Goal: Task Accomplishment & Management: Manage account settings

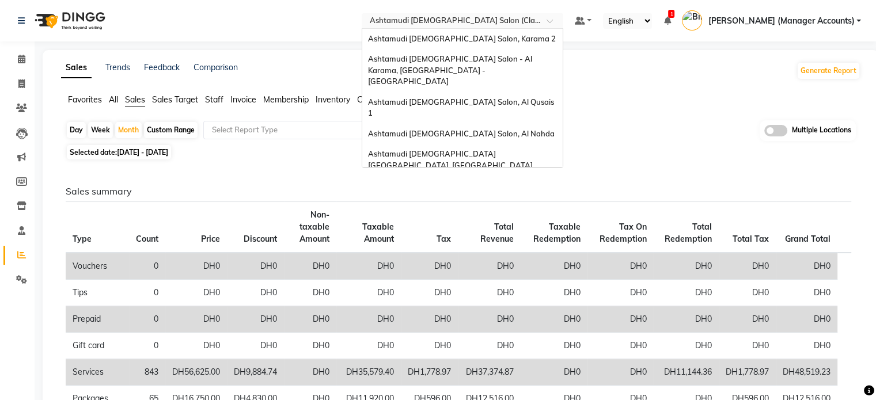
click at [513, 22] on input "text" at bounding box center [450, 22] width 167 height 12
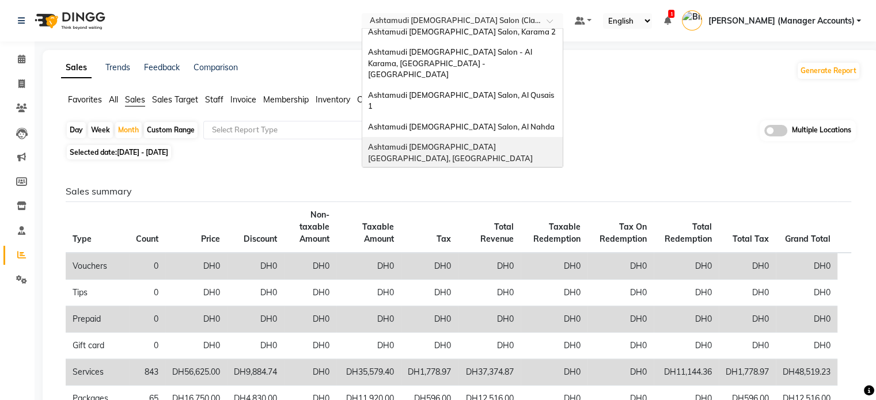
click at [480, 142] on span "Ashtamudi [DEMOGRAPHIC_DATA] [GEOGRAPHIC_DATA], [GEOGRAPHIC_DATA]" at bounding box center [450, 152] width 165 height 21
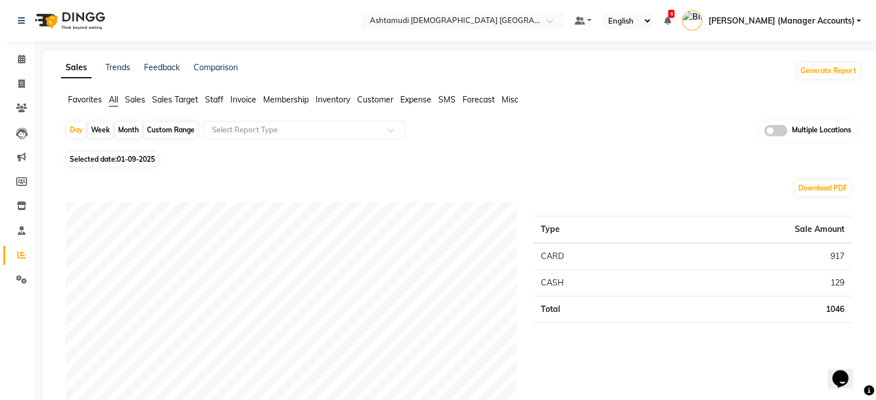
click at [136, 94] on li "Sales" at bounding box center [135, 100] width 20 height 12
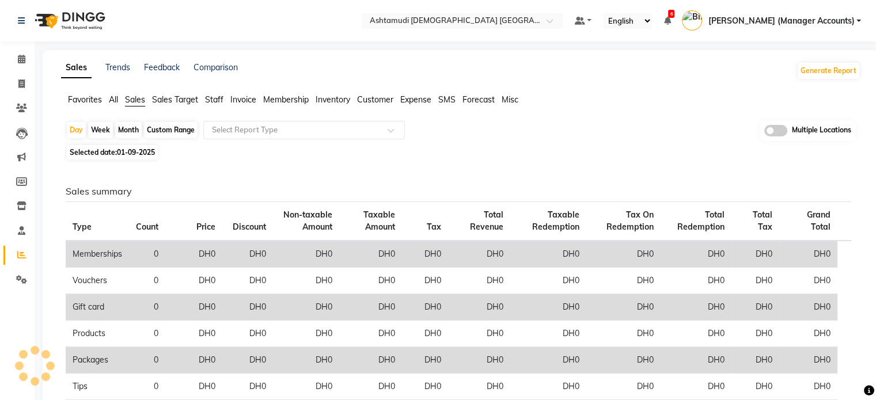
click at [138, 96] on span "Sales" at bounding box center [135, 99] width 20 height 10
click at [125, 150] on span "01-09-2025" at bounding box center [136, 152] width 38 height 9
select select "9"
select select "2025"
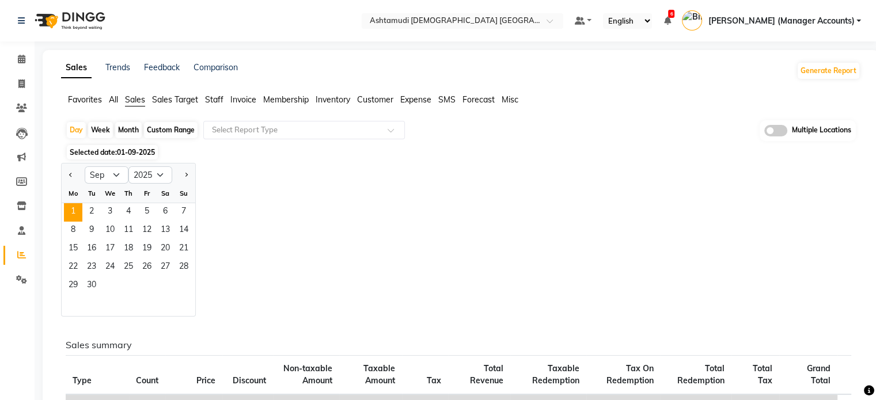
click at [69, 164] on div "Jan Feb Mar Apr May Jun Jul Aug Sep Oct Nov Dec 2015 2016 2017 2018 2019 2020 2…" at bounding box center [129, 174] width 134 height 21
click at [69, 170] on button "Previous month" at bounding box center [70, 175] width 9 height 18
click at [71, 170] on button "Previous month" at bounding box center [70, 175] width 9 height 18
select select "7"
click at [164, 131] on div "Custom Range" at bounding box center [171, 130] width 54 height 16
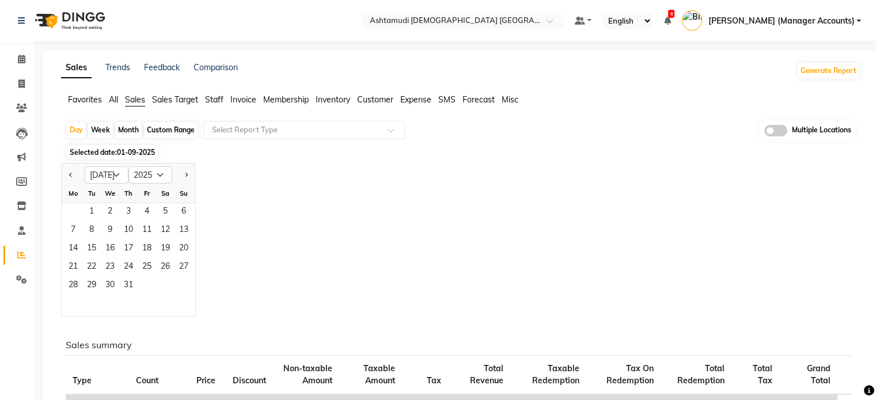
select select "9"
select select "2025"
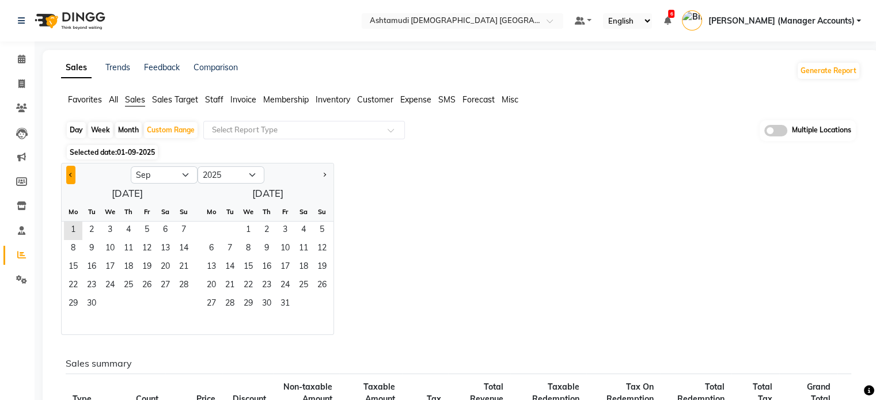
click at [75, 174] on button "Previous month" at bounding box center [70, 175] width 9 height 18
select select "7"
click at [92, 231] on span "1" at bounding box center [91, 231] width 18 height 18
click at [318, 302] on span "31" at bounding box center [322, 304] width 18 height 18
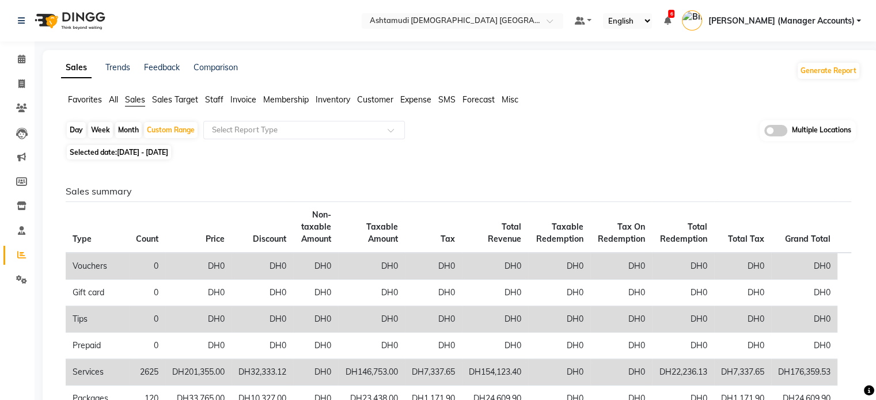
click at [225, 104] on ul "Favorites All Sales Sales Target Staff Invoice Membership Inventory Customer Ex…" at bounding box center [460, 100] width 799 height 13
drag, startPoint x: 214, startPoint y: 104, endPoint x: 249, endPoint y: 132, distance: 45.0
click at [217, 106] on ul "Favorites All Sales Sales Target Staff Invoice Membership Inventory Customer Ex…" at bounding box center [460, 100] width 799 height 13
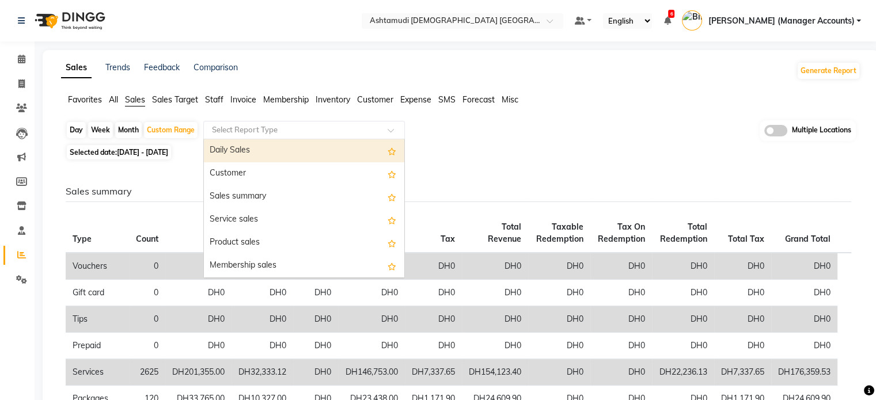
click at [259, 132] on input "text" at bounding box center [293, 130] width 166 height 12
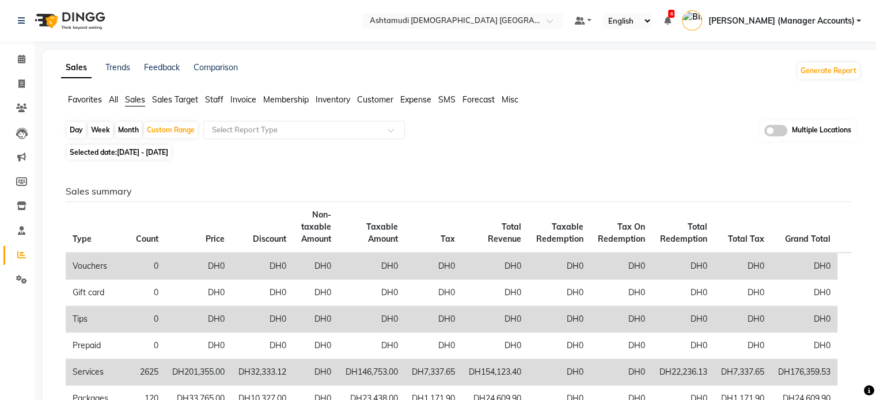
click at [213, 108] on div "Favorites All Sales Sales Target Staff Invoice Membership Inventory Customer Ex…" at bounding box center [460, 105] width 817 height 22
click at [217, 102] on span "Staff" at bounding box center [214, 99] width 18 height 10
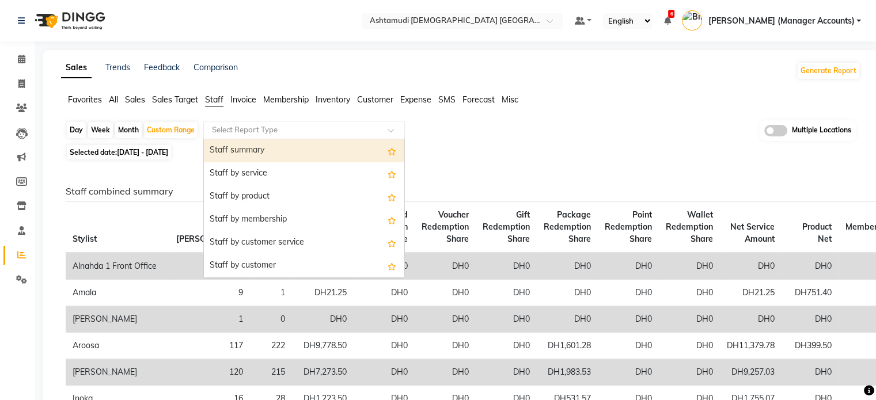
click at [267, 131] on input "text" at bounding box center [293, 130] width 166 height 12
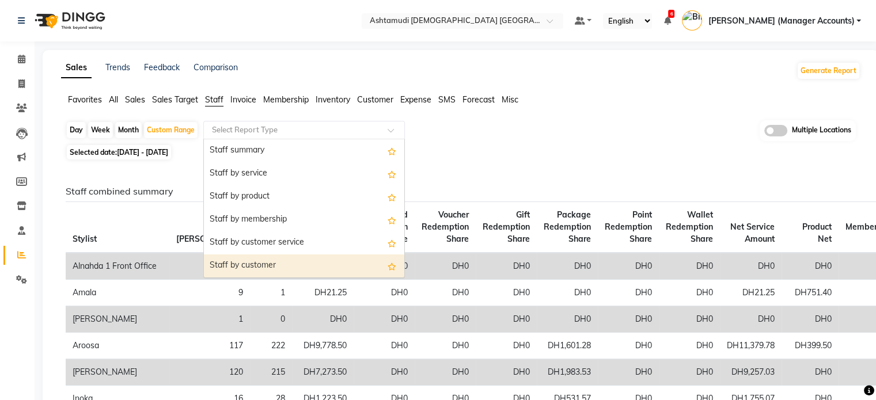
click at [249, 262] on div "Staff by customer" at bounding box center [304, 266] width 200 height 23
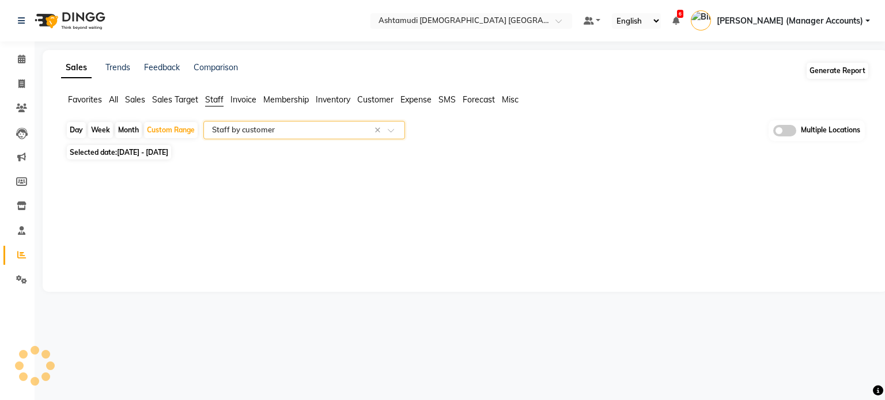
select select "full_report"
select select "csv"
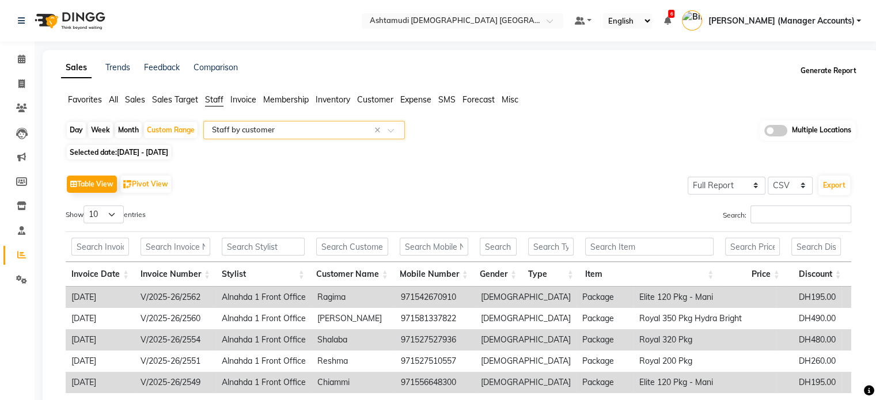
click at [836, 71] on button "Generate Report" at bounding box center [829, 71] width 62 height 16
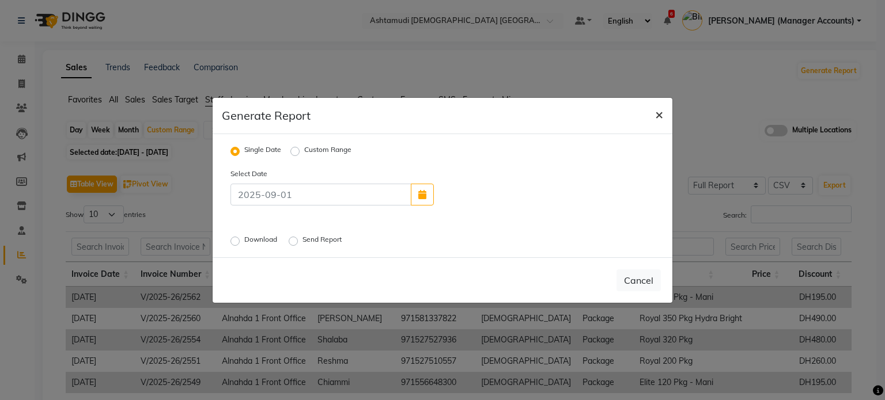
click at [670, 109] on button "×" at bounding box center [659, 114] width 26 height 32
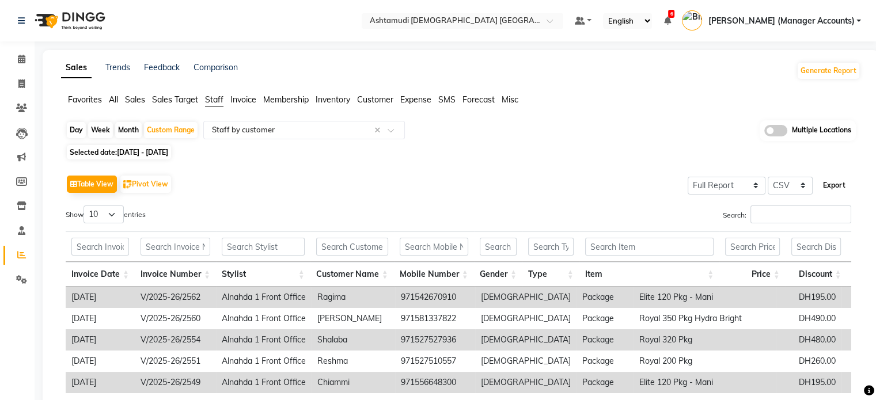
click at [837, 181] on button "Export" at bounding box center [834, 186] width 32 height 20
drag, startPoint x: 24, startPoint y: 58, endPoint x: 32, endPoint y: 85, distance: 27.9
click at [24, 58] on icon at bounding box center [21, 59] width 7 height 9
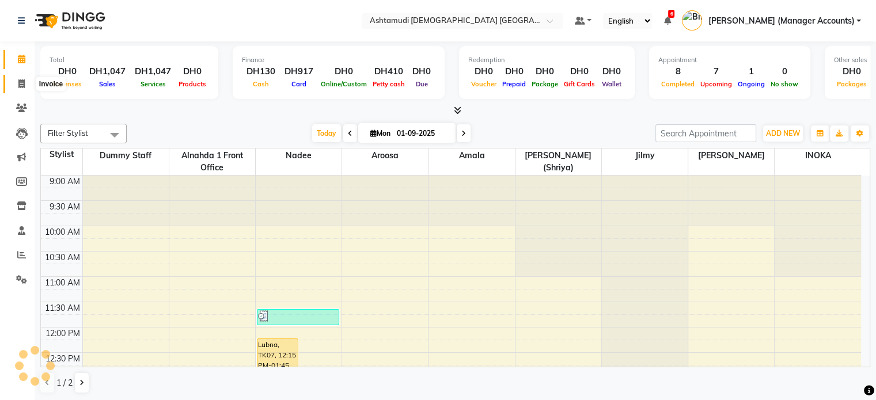
click at [18, 85] on icon at bounding box center [21, 83] width 6 height 9
select select "service"
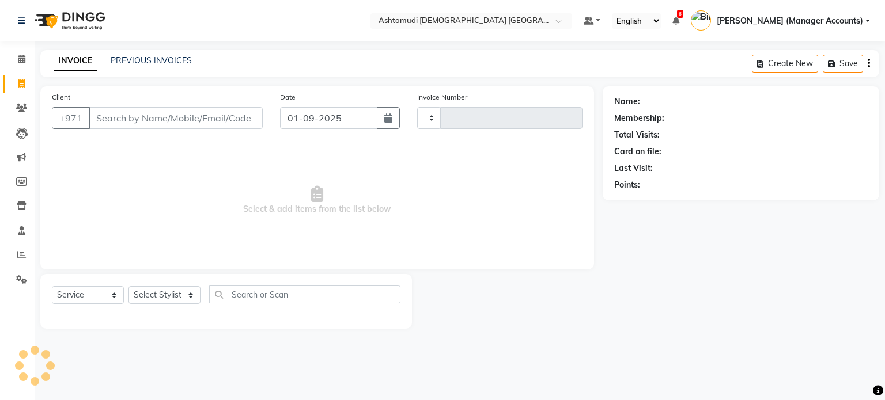
type input "2569"
select select "7242"
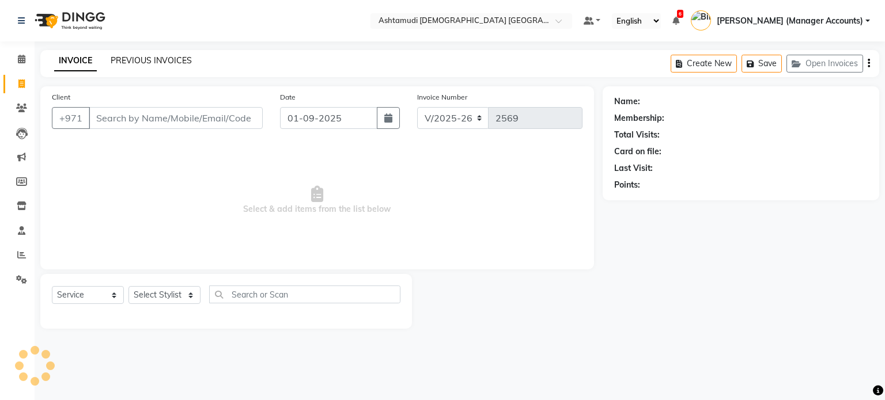
click at [156, 61] on link "PREVIOUS INVOICES" at bounding box center [151, 60] width 81 height 10
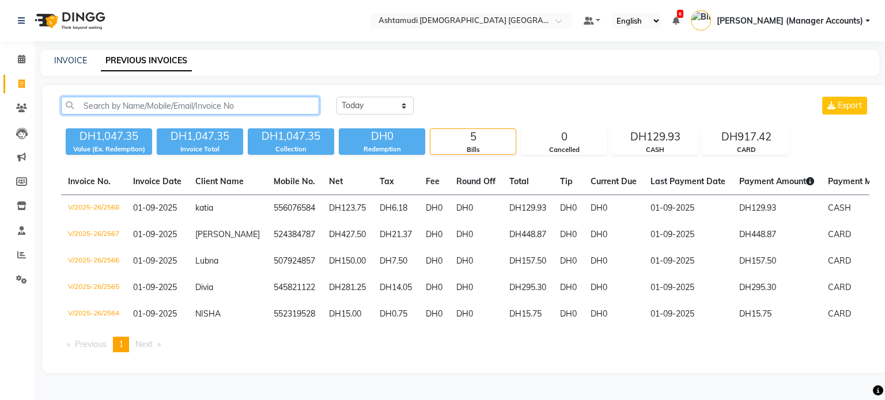
click at [117, 104] on input "text" at bounding box center [190, 106] width 258 height 18
paste input "V/2025-26/2112"
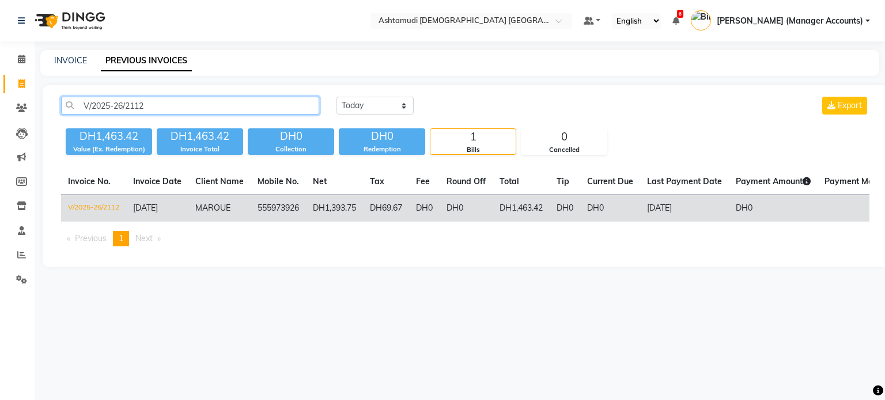
type input "V/2025-26/2112"
click at [234, 209] on td "MAROUE" at bounding box center [219, 208] width 62 height 27
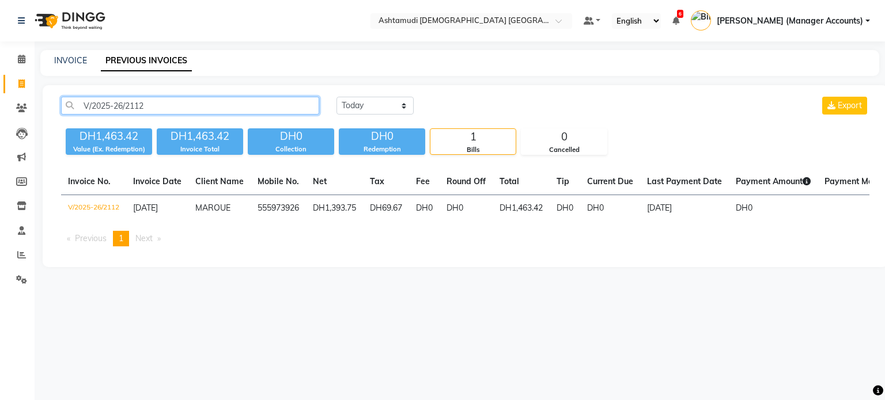
drag, startPoint x: 151, startPoint y: 109, endPoint x: 23, endPoint y: 97, distance: 129.0
click at [23, 97] on app-home "Select Location × Ashtamudi Ladies Salon Sahara Center, Dubai Default Panel My …" at bounding box center [442, 142] width 885 height 285
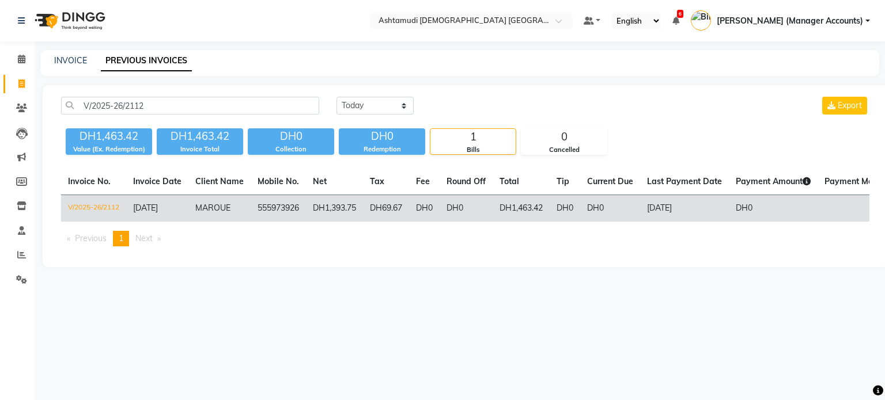
click at [343, 210] on td "DH1,393.75" at bounding box center [334, 208] width 57 height 27
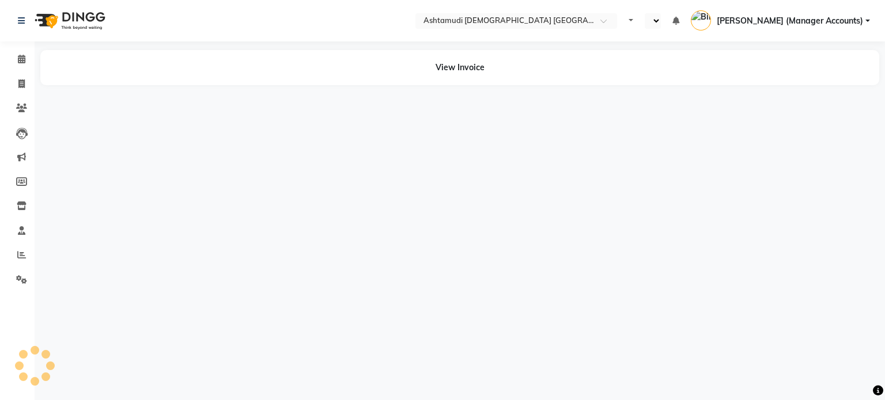
select select "en"
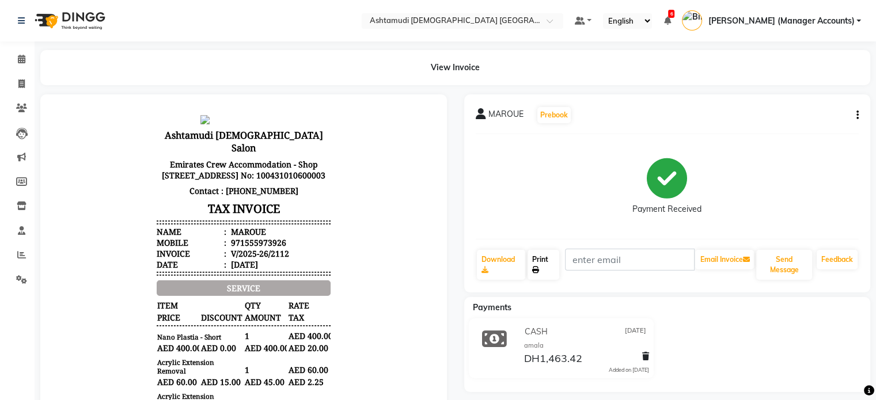
click at [544, 263] on link "Print" at bounding box center [544, 265] width 32 height 30
click at [862, 117] on div "MAROUE Prebook Payment Received Download Print Email Invoice Send Message Feedb…" at bounding box center [667, 193] width 407 height 198
click at [851, 117] on div "MAROUE Prebook" at bounding box center [668, 115] width 384 height 18
click at [858, 115] on icon "button" at bounding box center [857, 115] width 2 height 1
click at [516, 181] on div "Payment Received" at bounding box center [668, 186] width 384 height 86
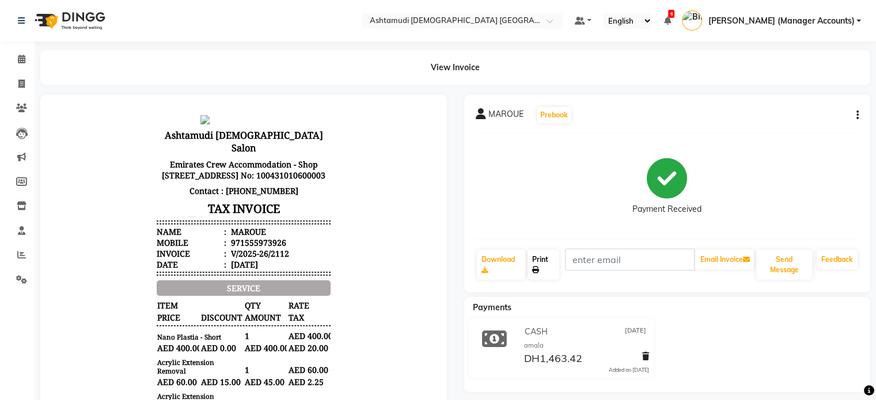
click at [551, 257] on link "Print" at bounding box center [544, 265] width 32 height 30
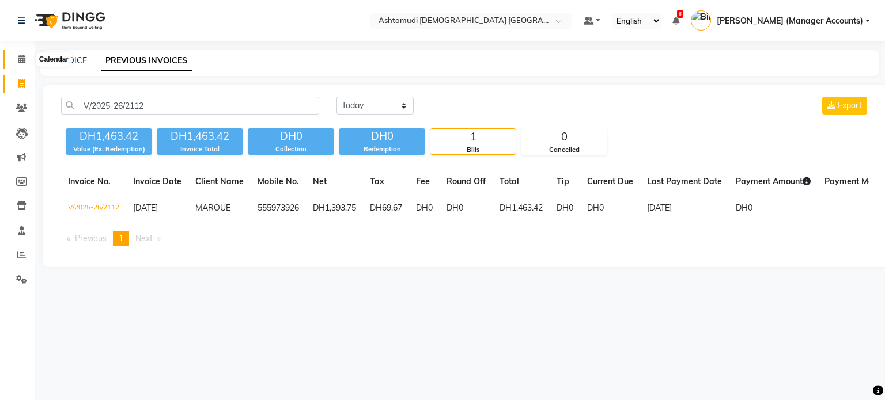
click at [18, 57] on icon at bounding box center [21, 59] width 7 height 9
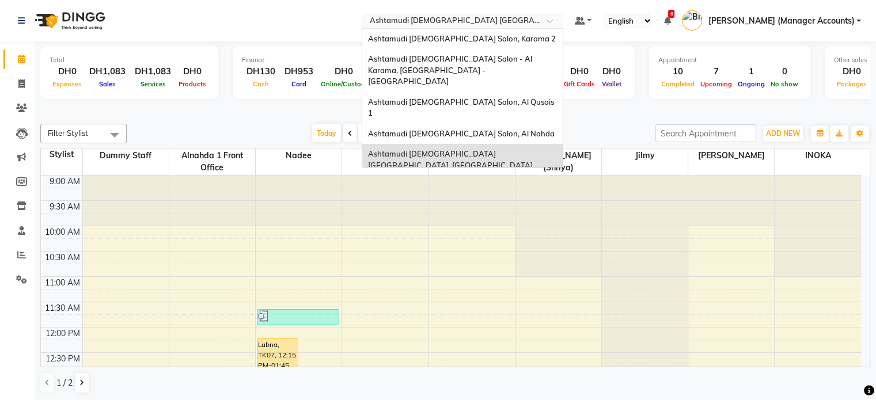
click at [470, 24] on input "text" at bounding box center [450, 22] width 167 height 12
click at [562, 144] on div "Ashtamudi [DEMOGRAPHIC_DATA] [GEOGRAPHIC_DATA], [GEOGRAPHIC_DATA]" at bounding box center [462, 160] width 200 height 32
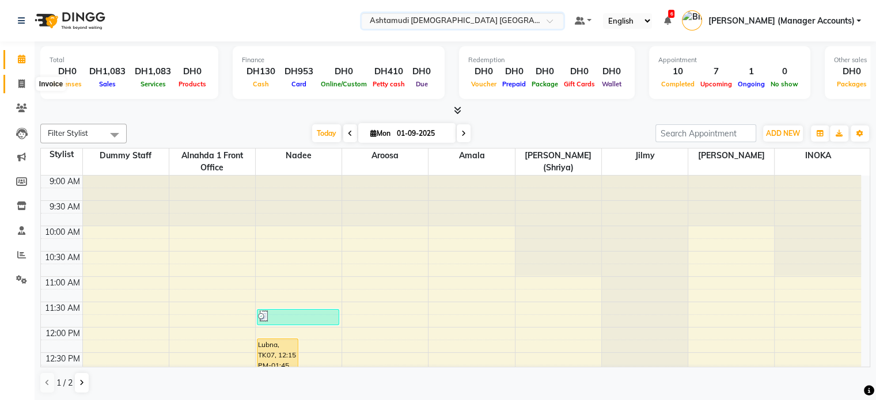
click at [14, 84] on span at bounding box center [22, 84] width 20 height 13
select select "service"
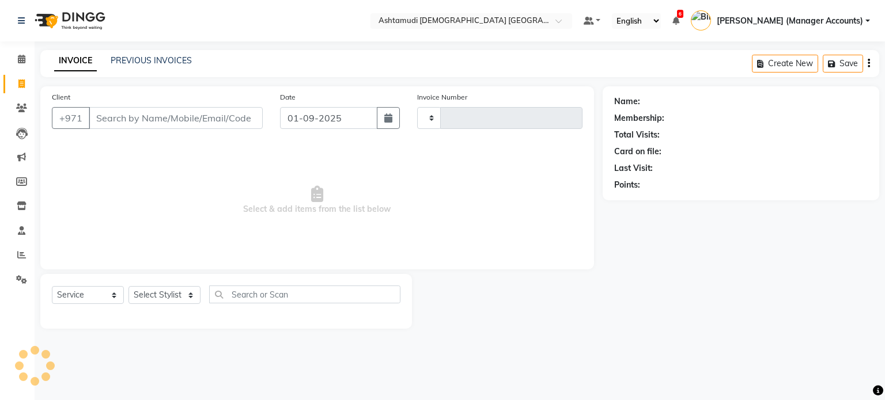
type input "2571"
select select "7242"
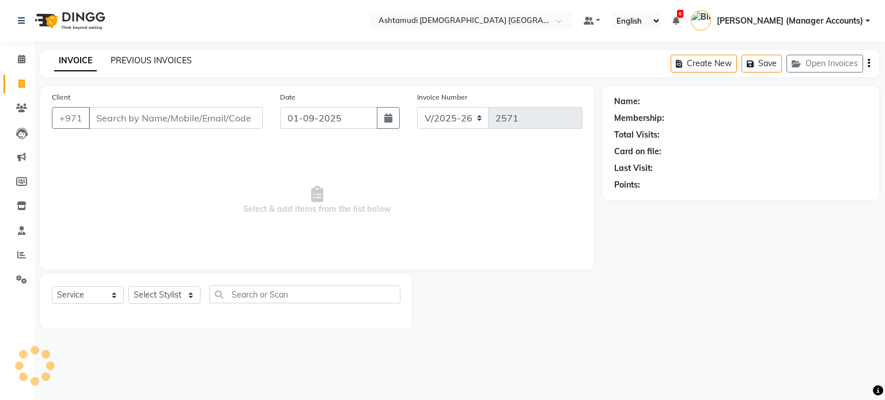
click at [146, 62] on link "PREVIOUS INVOICES" at bounding box center [151, 60] width 81 height 10
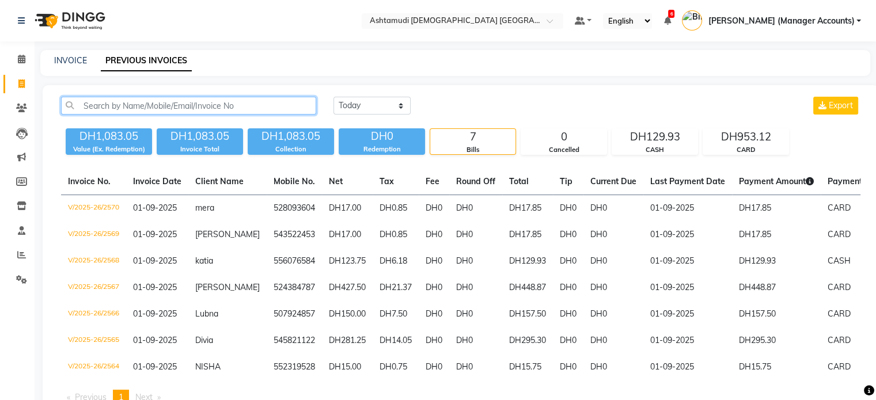
click at [139, 102] on input "text" at bounding box center [188, 106] width 255 height 18
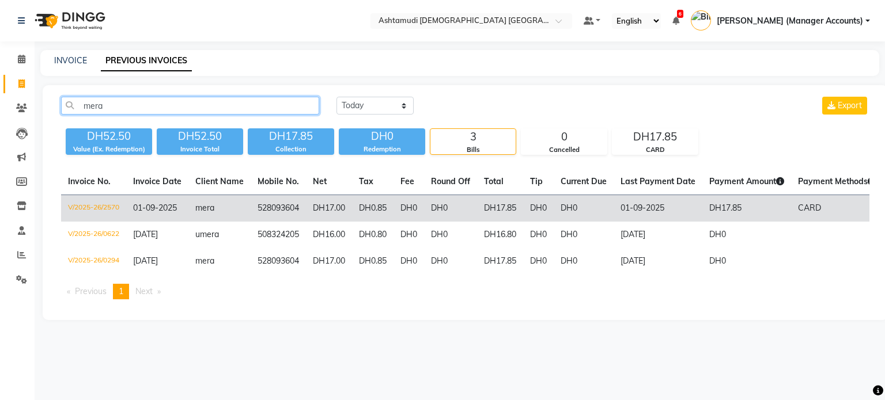
type input "mera"
click at [449, 206] on td "DH0" at bounding box center [450, 208] width 53 height 27
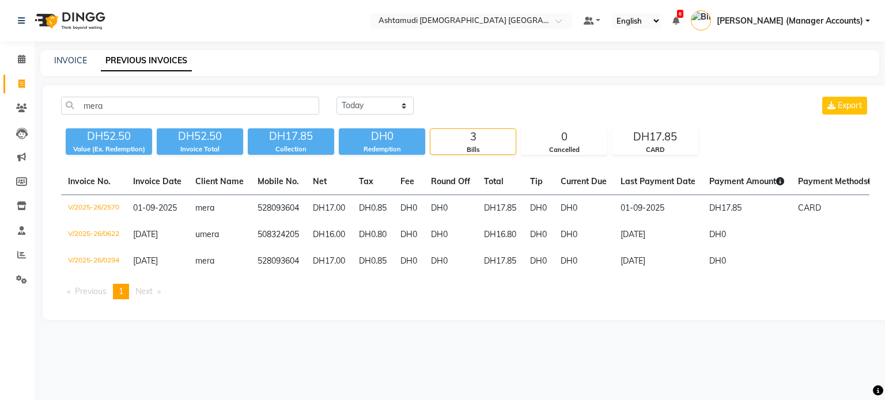
click at [437, 348] on div "Select Location × Ashtamudi Ladies Salon Sahara Center, Dubai Default Panel My …" at bounding box center [442, 200] width 885 height 400
click at [543, 25] on input "text" at bounding box center [459, 22] width 167 height 12
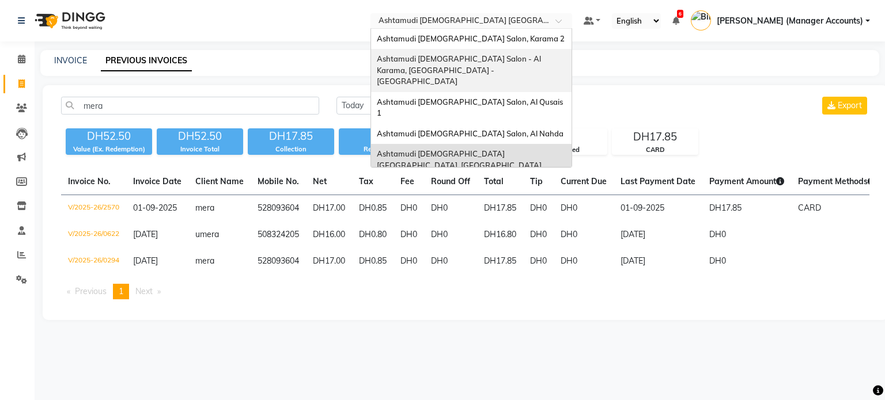
click at [543, 62] on span "Ashtamudi Ladies Salon - Al Karama, Burjuman -Dubai" at bounding box center [460, 70] width 166 height 32
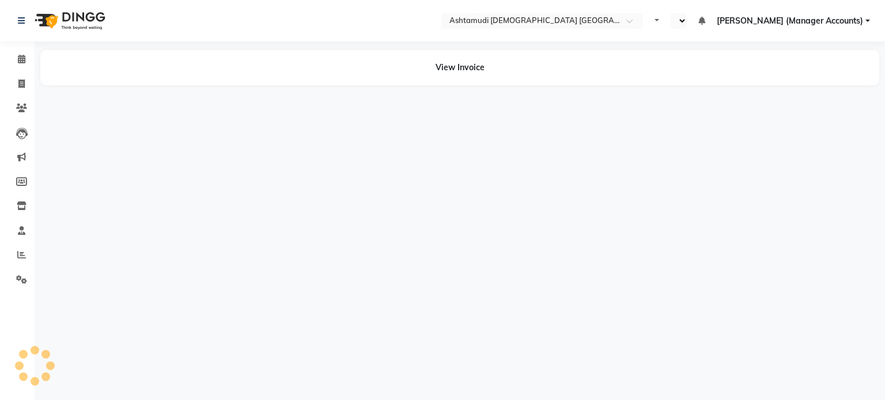
select select "en"
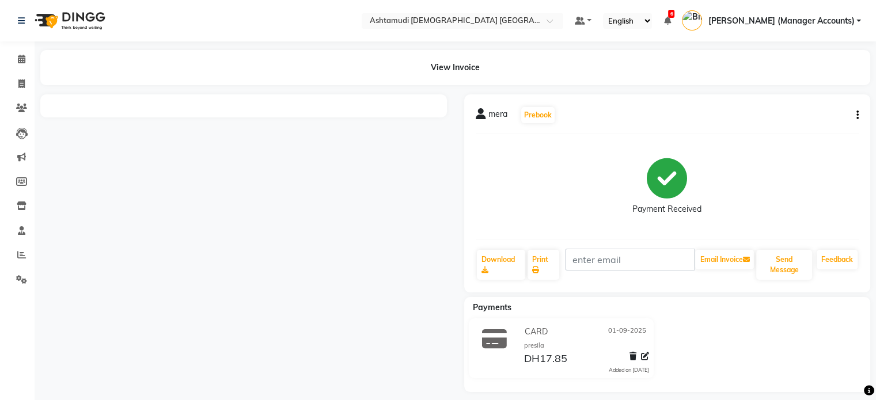
click at [855, 116] on button "button" at bounding box center [855, 115] width 7 height 12
click at [801, 128] on div "Edit Invoice" at bounding box center [799, 130] width 79 height 14
select select "service"
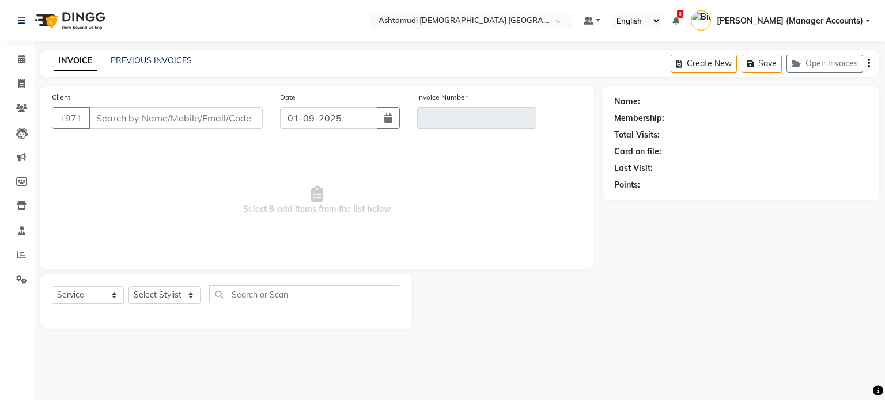
type input "528093604"
type input "V/2025-26/2570"
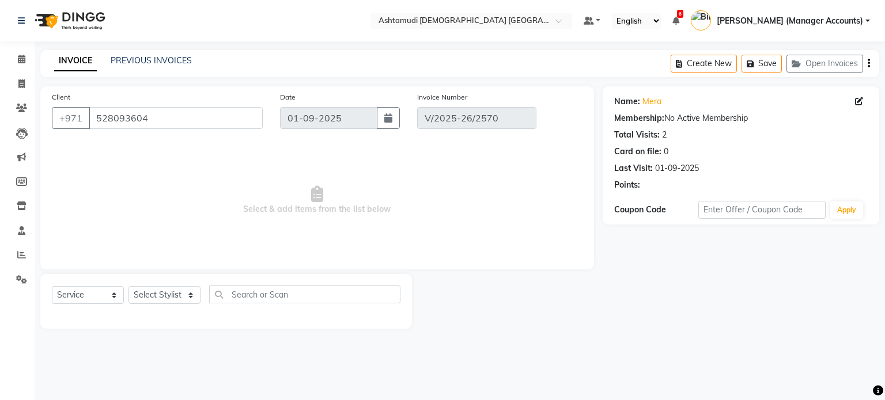
select select "select"
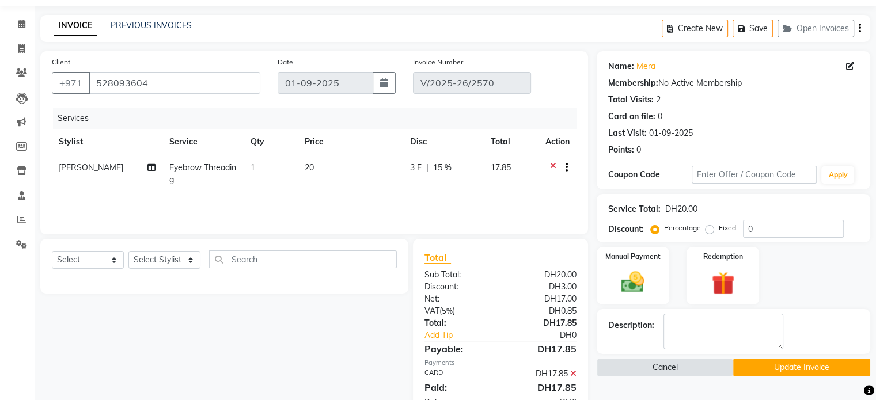
scroll to position [73, 0]
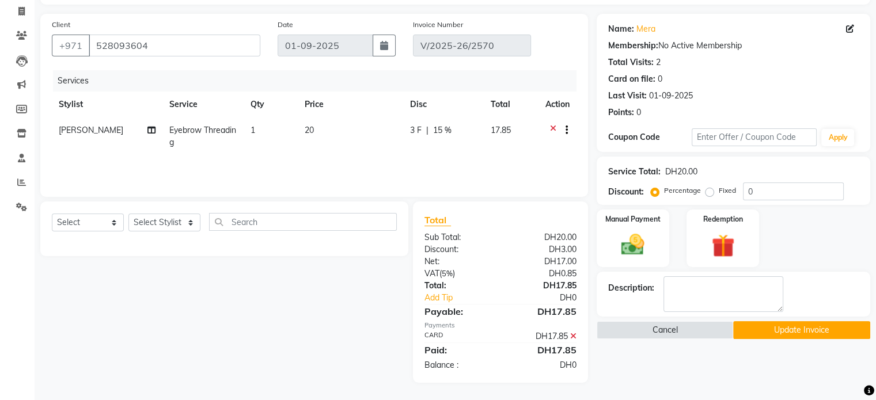
click at [574, 338] on icon at bounding box center [573, 336] width 6 height 8
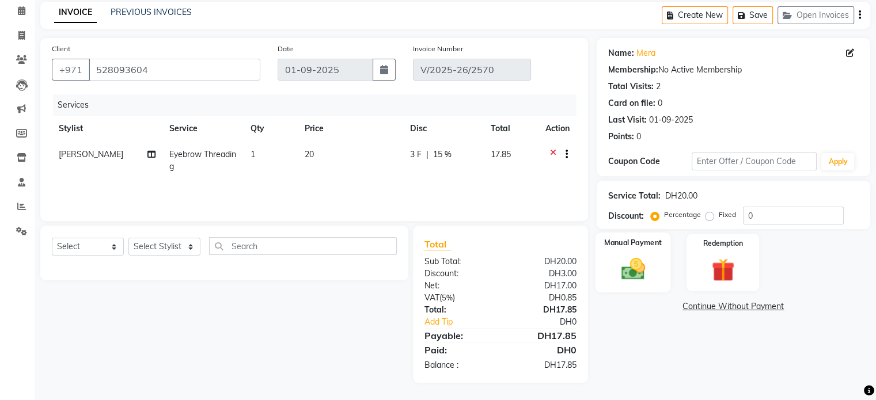
click at [638, 254] on div "Manual Payment" at bounding box center [632, 262] width 75 height 59
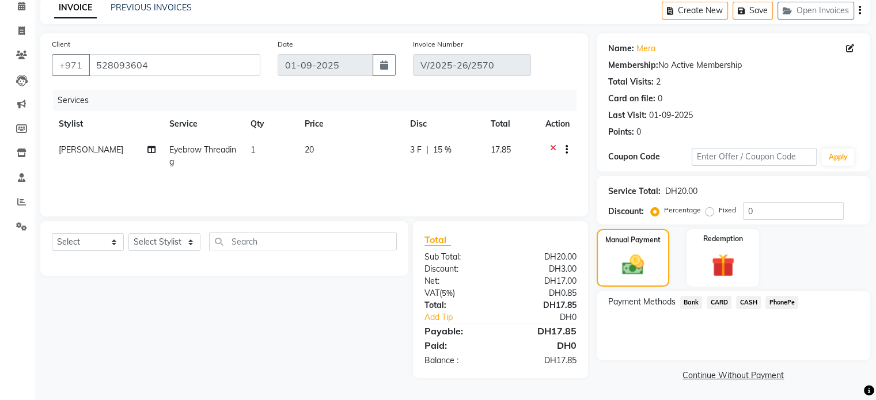
click at [750, 301] on span "CASH" at bounding box center [748, 302] width 25 height 13
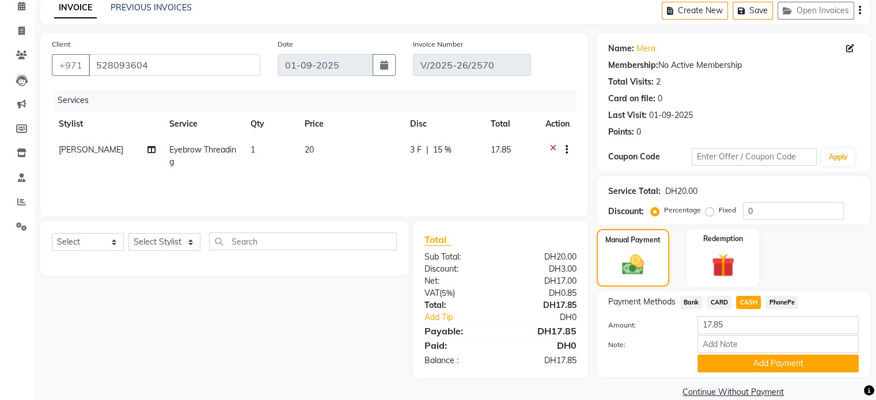
scroll to position [71, 0]
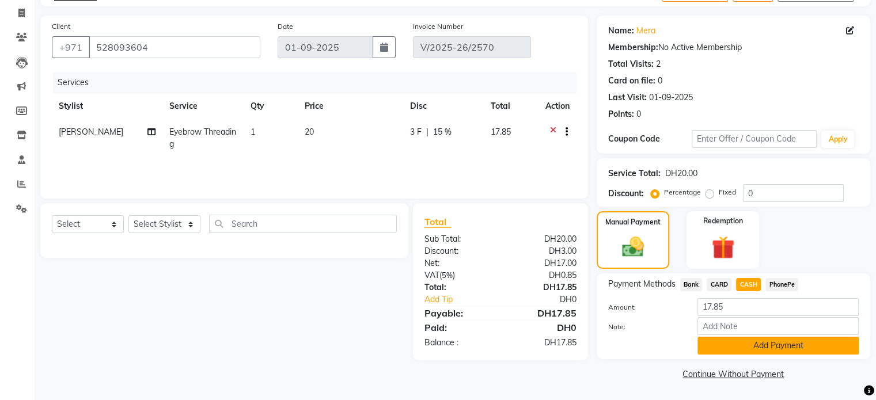
click at [781, 352] on button "Add Payment" at bounding box center [777, 346] width 161 height 18
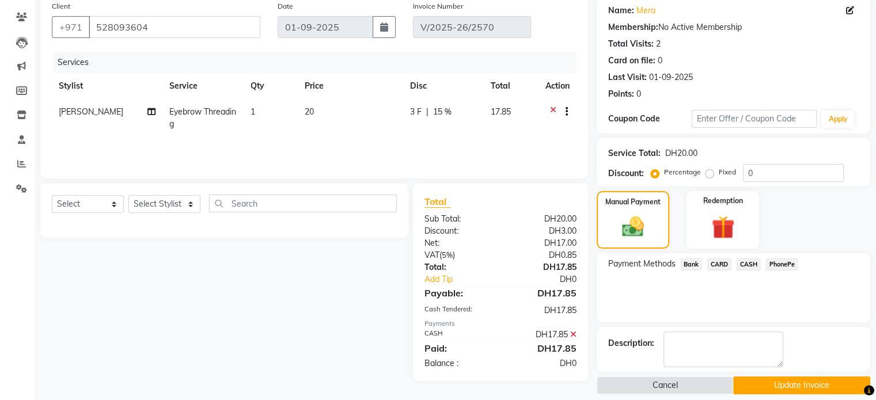
scroll to position [101, 0]
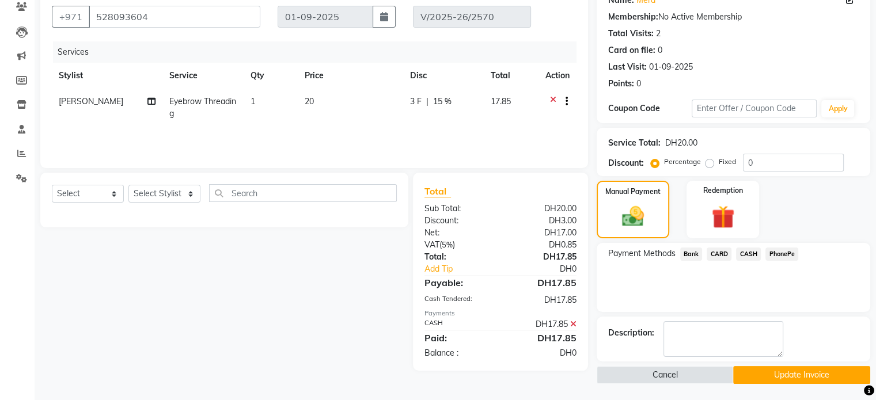
click at [788, 374] on button "Update Invoice" at bounding box center [801, 375] width 137 height 18
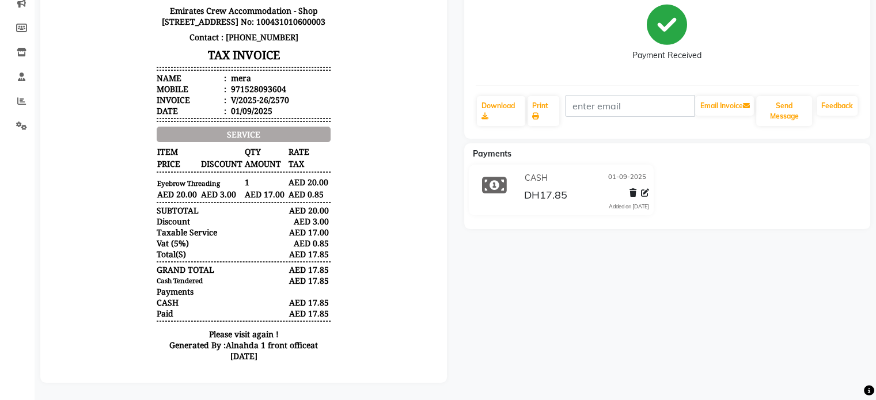
scroll to position [161, 0]
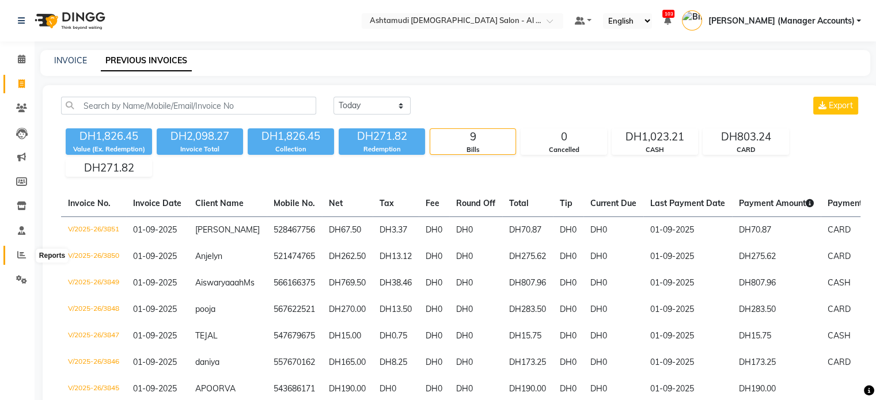
click at [23, 249] on span at bounding box center [22, 255] width 20 height 13
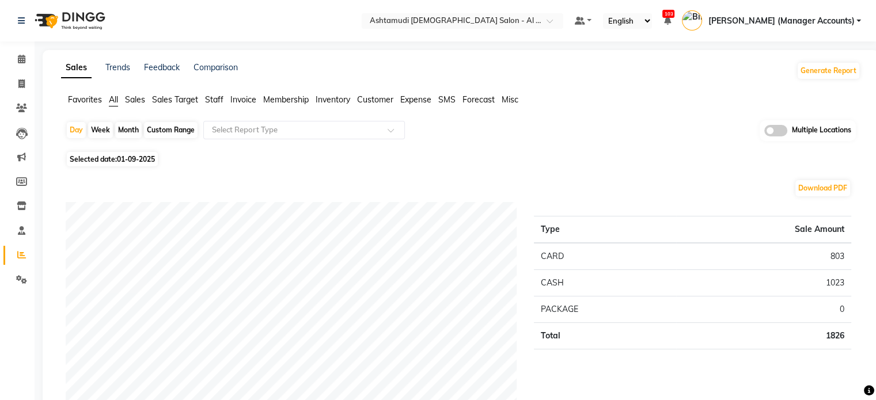
click at [129, 94] on span "Sales" at bounding box center [135, 99] width 20 height 10
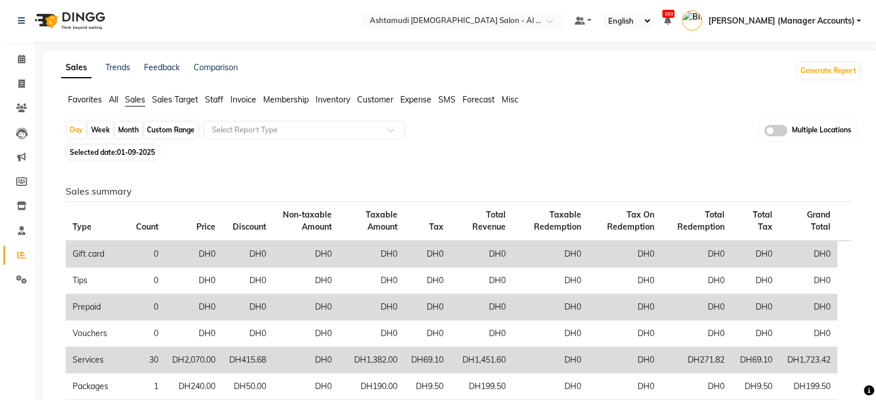
click at [120, 130] on div "Month" at bounding box center [128, 130] width 26 height 16
select select "9"
select select "2025"
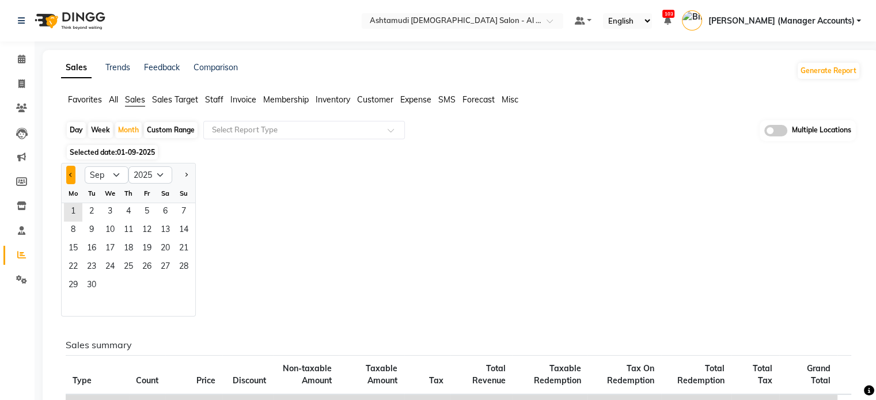
click at [74, 175] on button "Previous month" at bounding box center [70, 175] width 9 height 18
click at [67, 175] on button "Previous month" at bounding box center [70, 175] width 9 height 18
select select "7"
click at [88, 214] on span "1" at bounding box center [91, 212] width 18 height 18
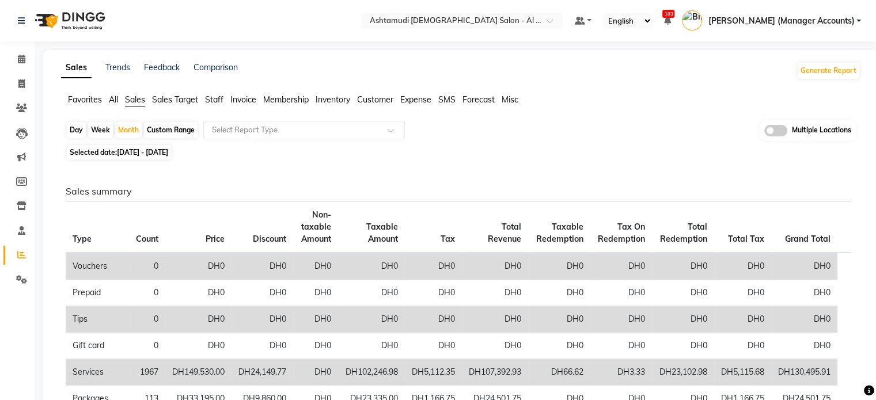
click at [222, 98] on span "Staff" at bounding box center [214, 99] width 18 height 10
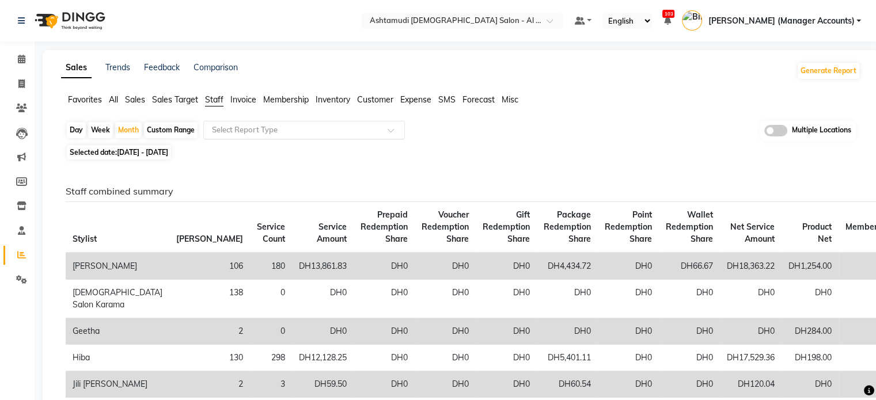
click at [249, 126] on input "text" at bounding box center [293, 130] width 166 height 12
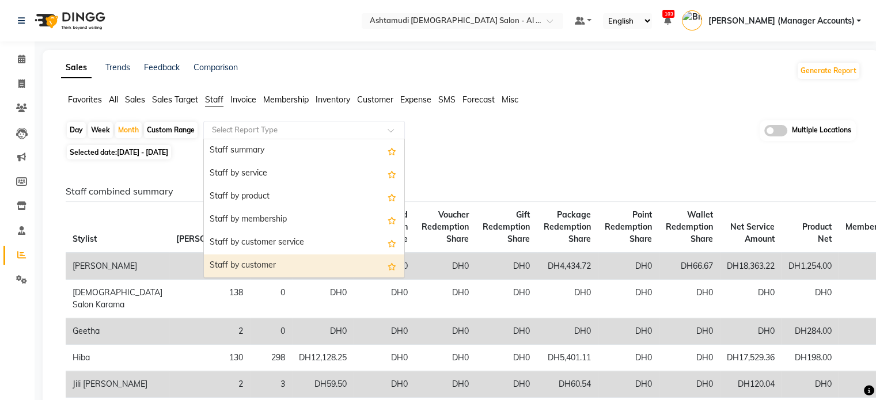
click at [240, 264] on div "Staff by customer" at bounding box center [304, 266] width 200 height 23
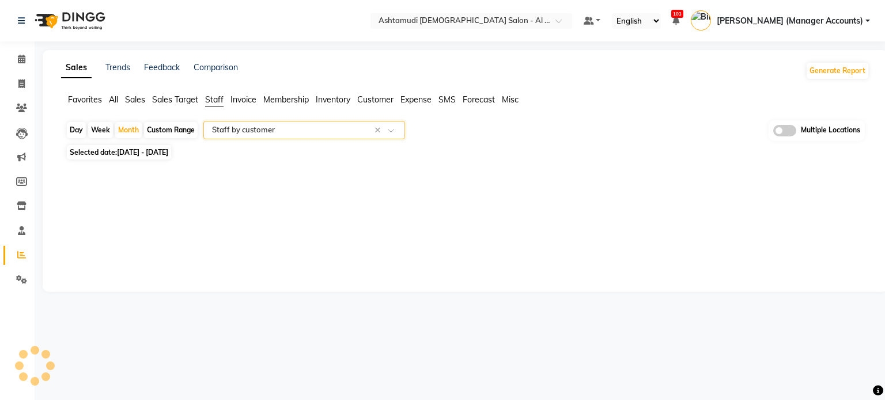
select select "full_report"
select select "csv"
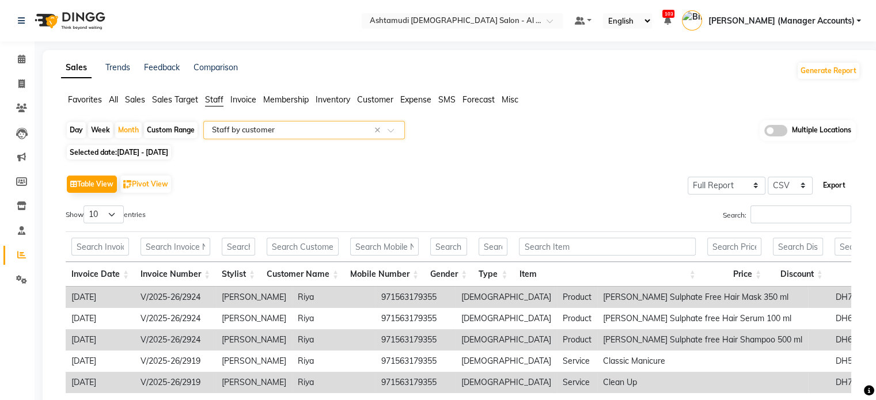
click at [841, 182] on button "Export" at bounding box center [834, 186] width 32 height 20
